Goal: Information Seeking & Learning: Stay updated

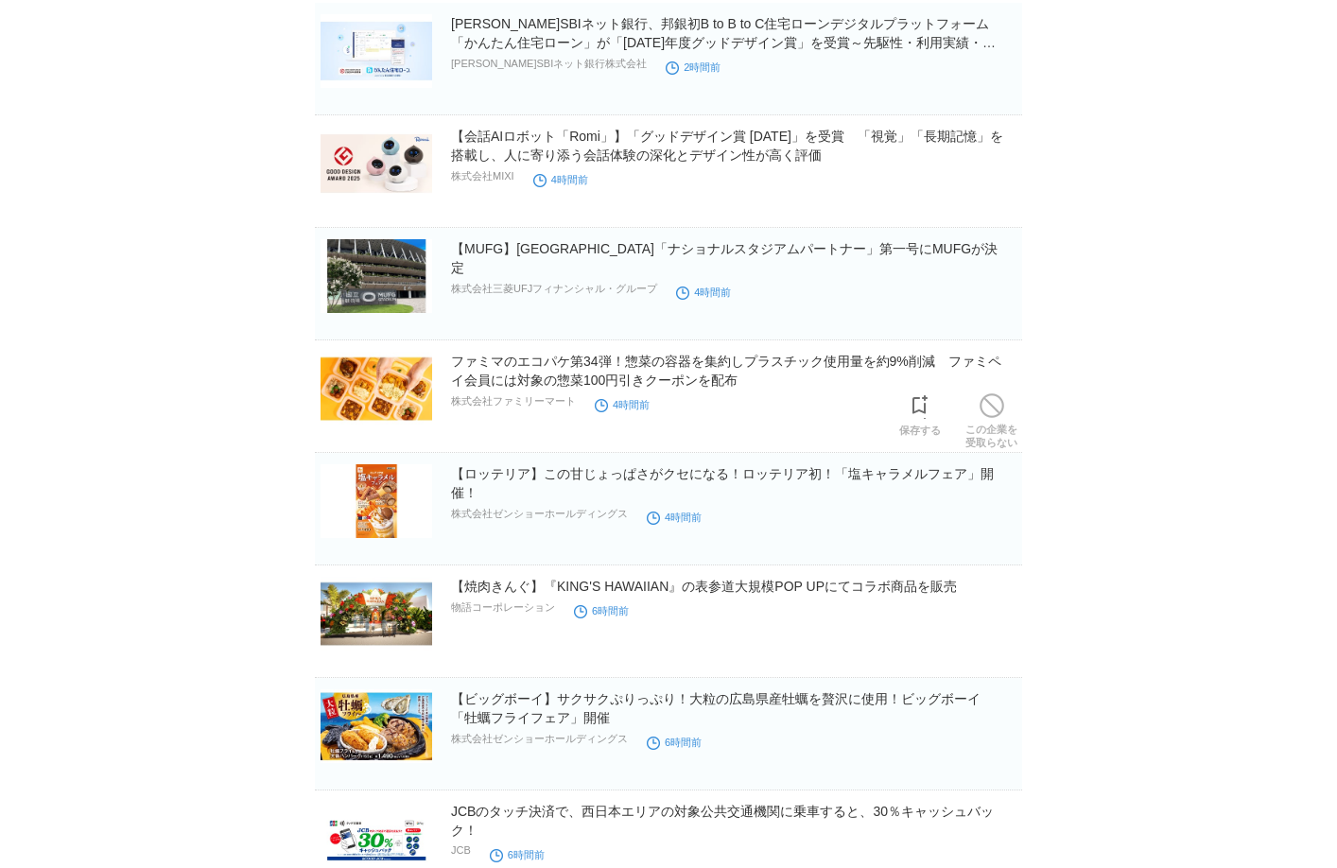
scroll to position [284, 0]
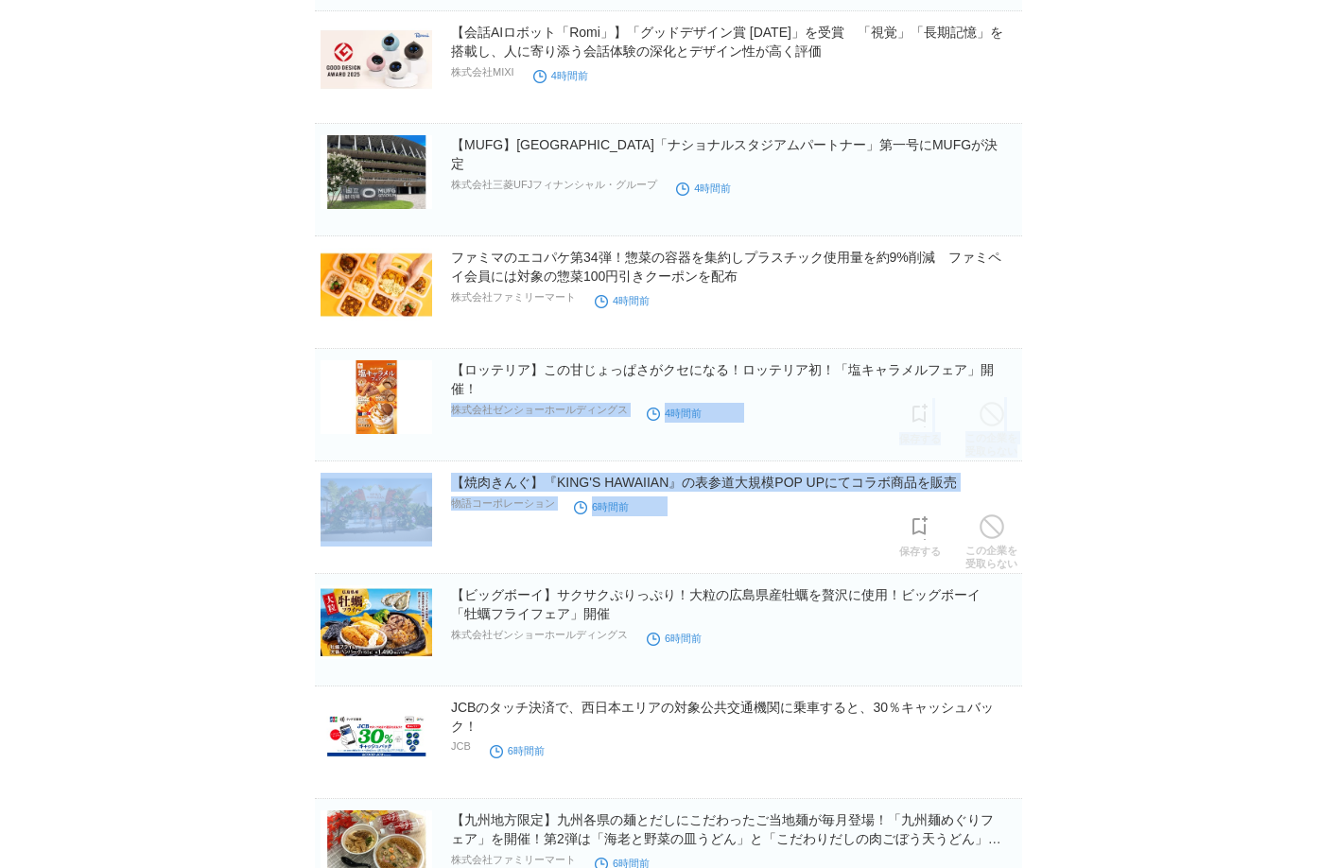
drag, startPoint x: 769, startPoint y: 515, endPoint x: 769, endPoint y: 357, distance: 158.9
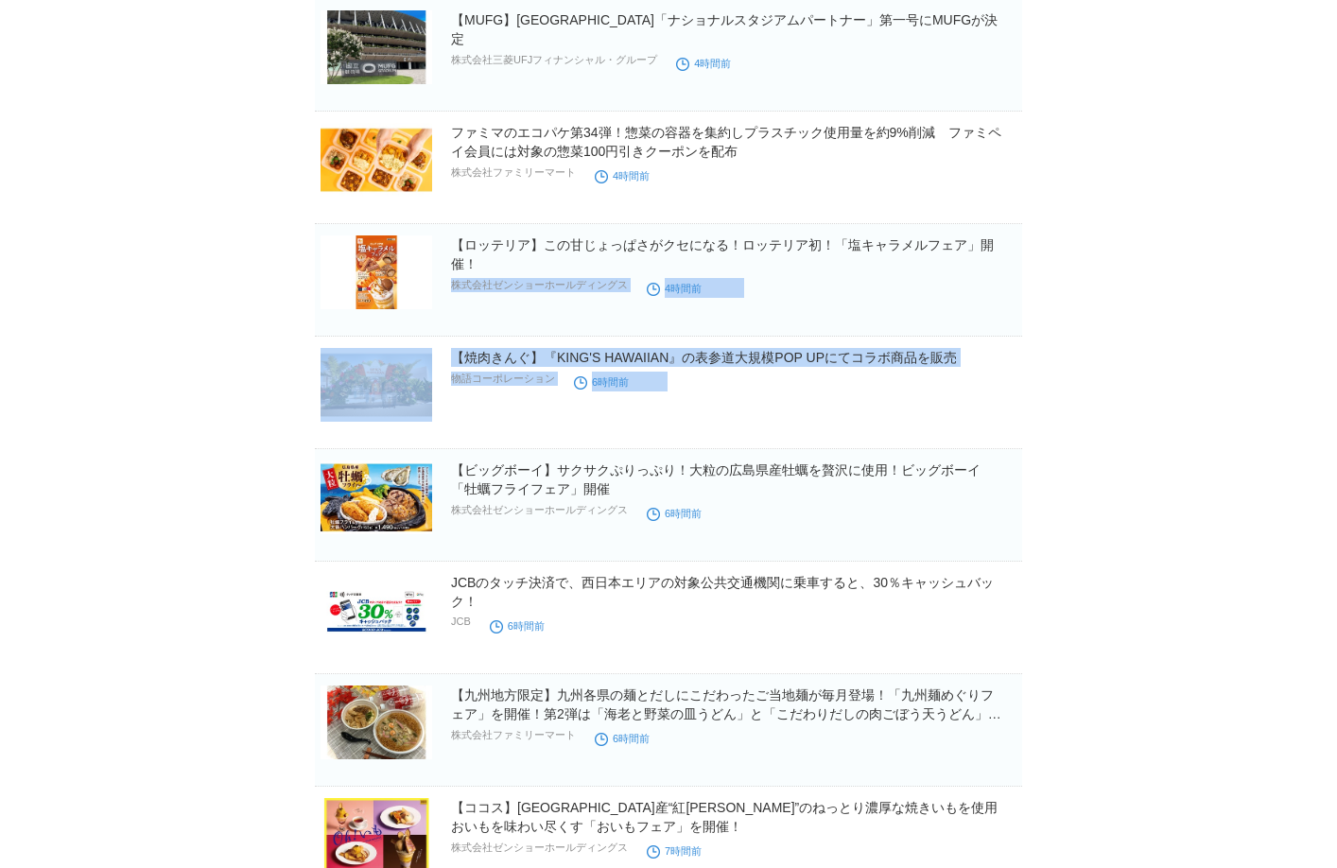
scroll to position [567, 0]
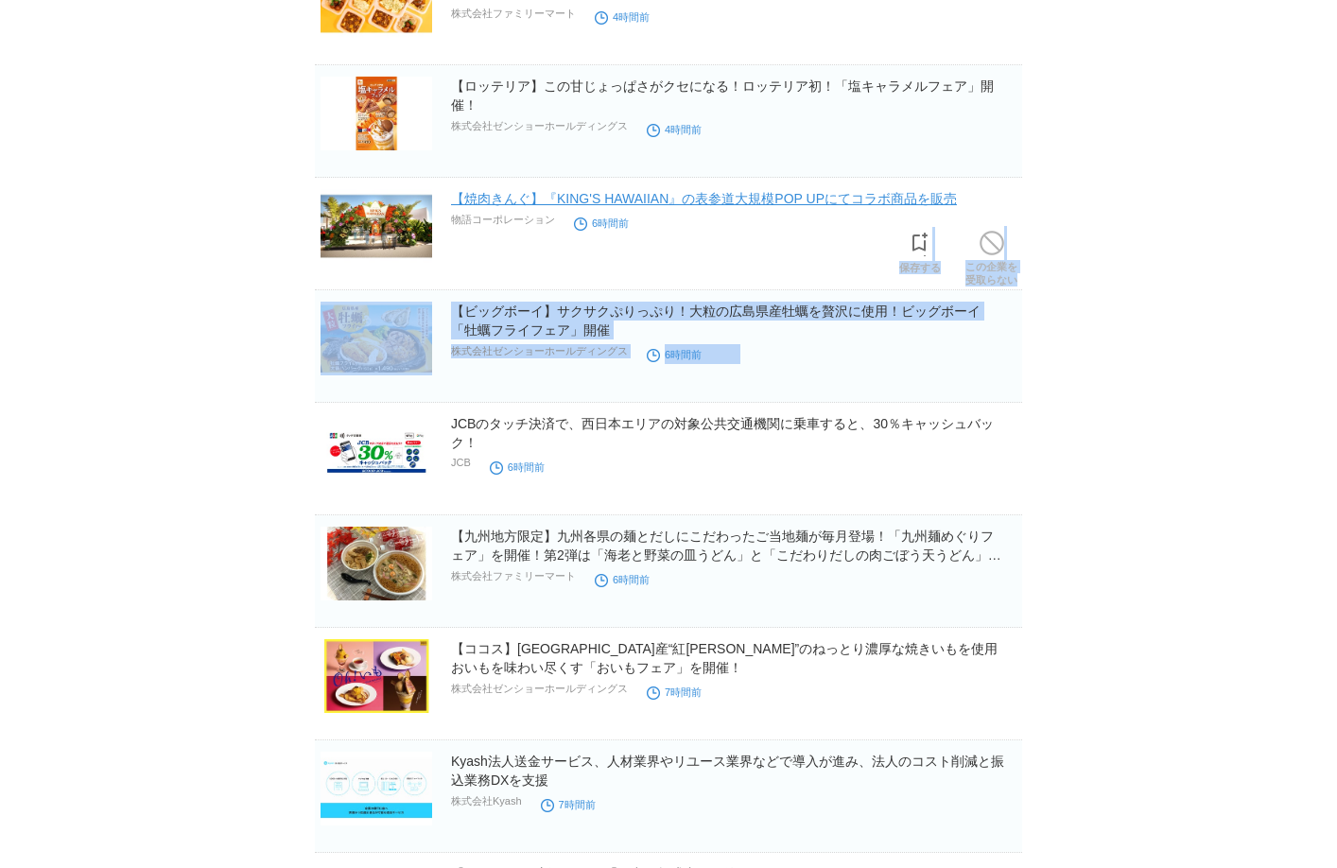
drag, startPoint x: 806, startPoint y: 374, endPoint x: 829, endPoint y: 200, distance: 175.6
click at [816, 245] on article "プレスリリース受信設定 で設定したプレスリリースが表示されます。 住信SBIネット銀行、邦銀初B to B to C住宅ローンデジタルプラットフォーム「かんた…" at bounding box center [668, 716] width 707 height 2299
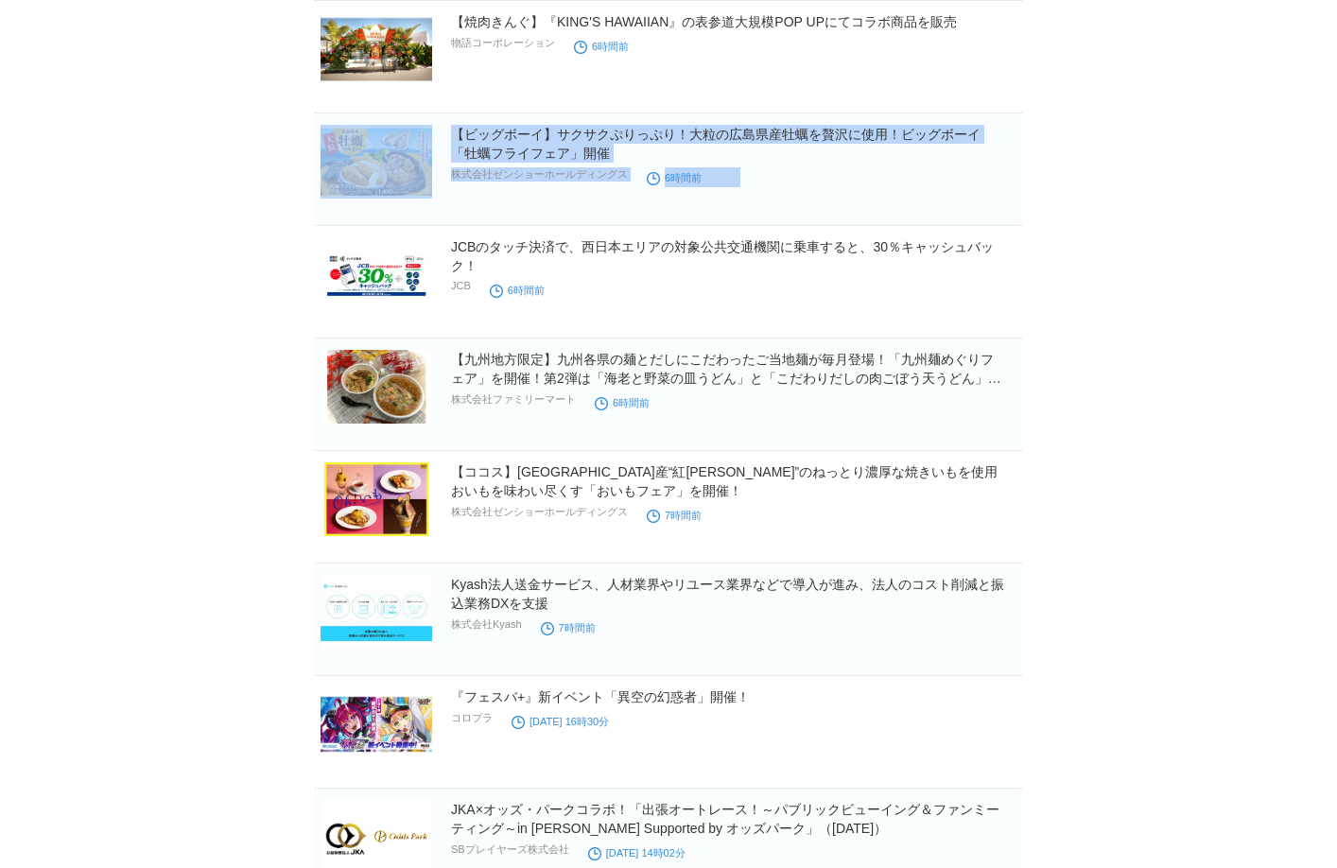
scroll to position [757, 0]
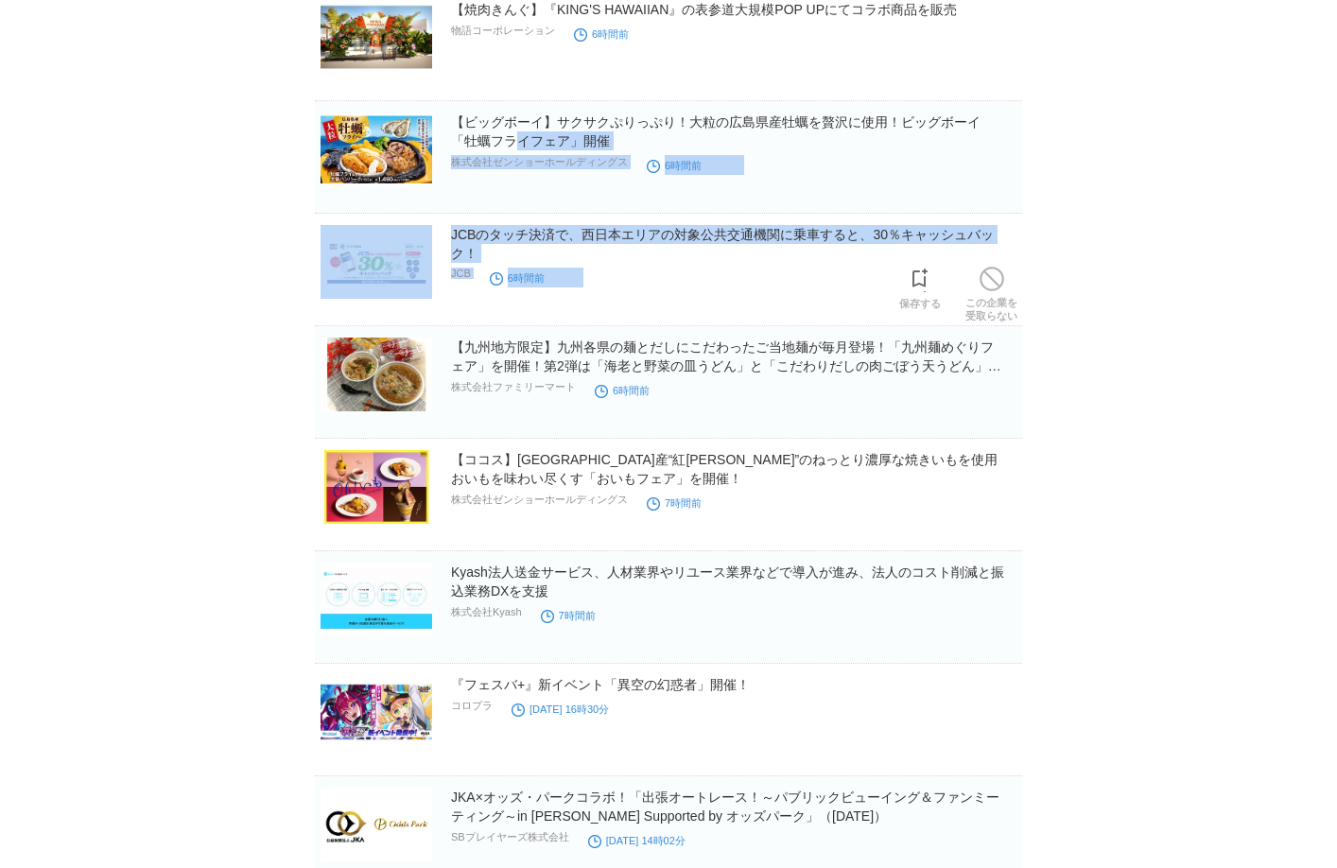
drag, startPoint x: 786, startPoint y: 291, endPoint x: 772, endPoint y: 42, distance: 250.0
click at [771, 48] on article "プレスリリース受信設定 で設定したプレスリリースが表示されます。 住信SBIネット銀行、邦銀初B to B to C住宅ローンデジタルプラットフォーム「かんた…" at bounding box center [668, 527] width 707 height 2299
